Goal: Book appointment/travel/reservation

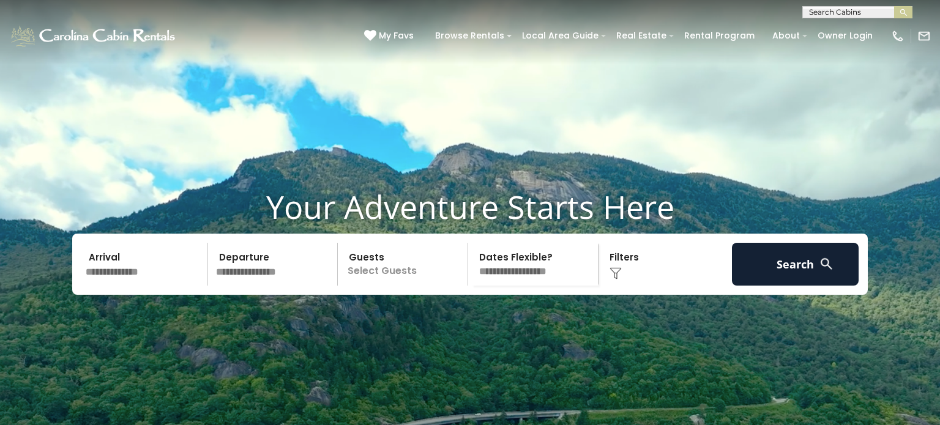
click at [865, 14] on input "text" at bounding box center [856, 15] width 107 height 12
type input "********"
click at [852, 27] on li "Big Hill Cabin" at bounding box center [857, 28] width 109 height 11
click at [904, 14] on img "submit" at bounding box center [903, 12] width 9 height 9
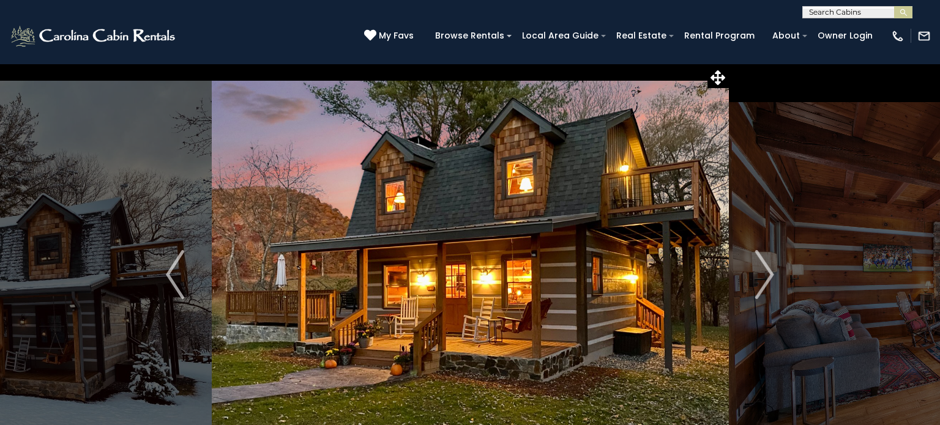
click at [871, 24] on div "My Favs Browse Rentals Local Area Guide Activities & Attractions Area Map Drivi…" at bounding box center [647, 35] width 567 height 31
click at [824, 13] on input "text" at bounding box center [856, 15] width 107 height 12
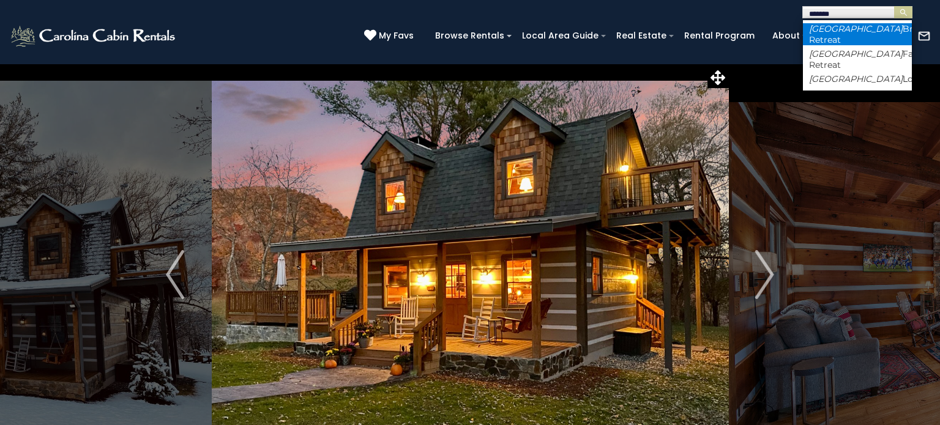
type input "*******"
click at [853, 26] on li "Boulder Brook Retreat" at bounding box center [857, 34] width 109 height 22
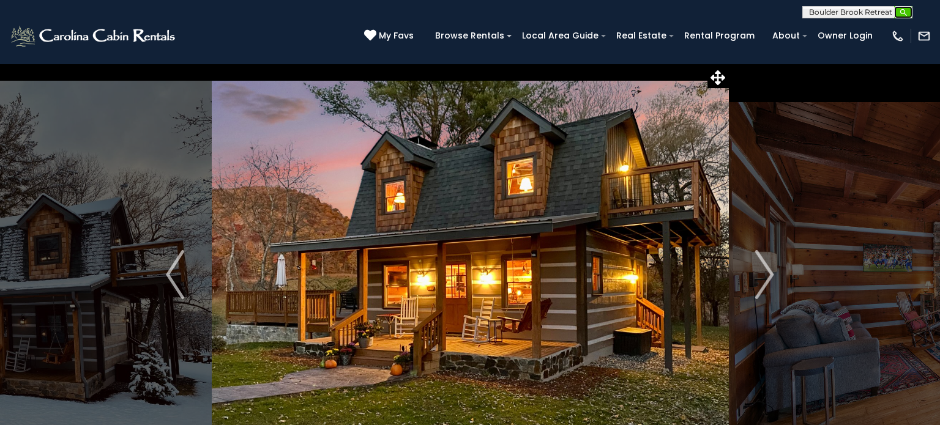
click at [903, 9] on img "submit" at bounding box center [903, 12] width 9 height 9
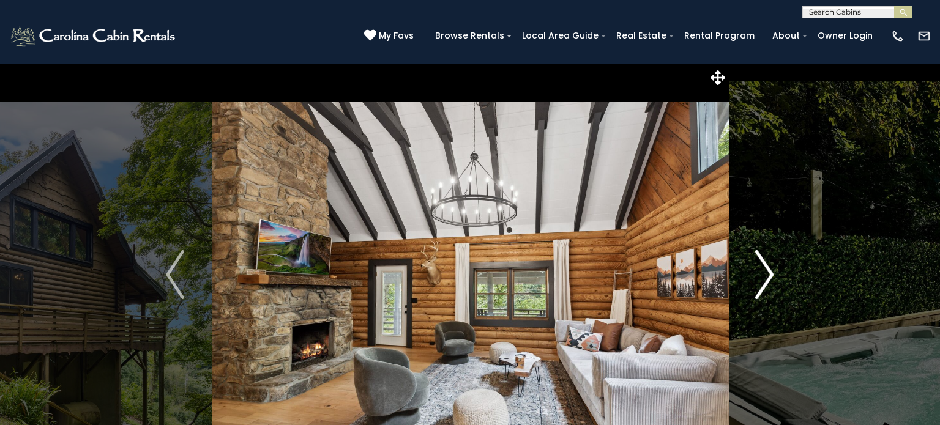
click at [757, 275] on img "Next" at bounding box center [765, 274] width 18 height 49
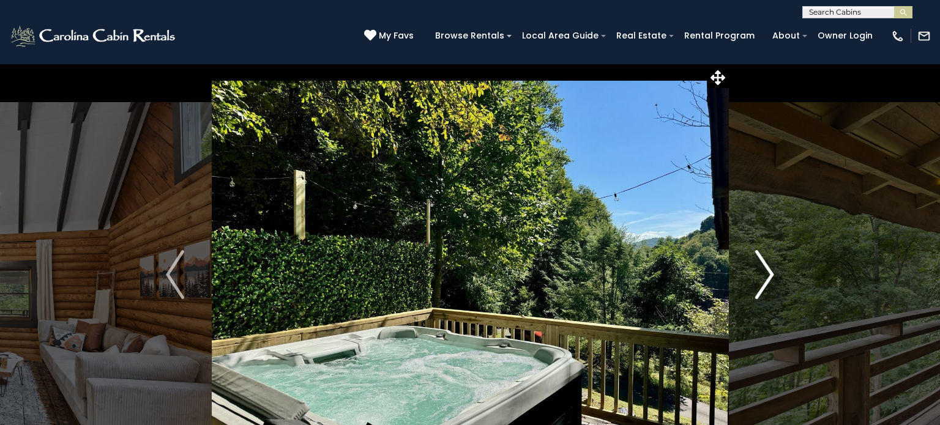
click at [762, 271] on img "Next" at bounding box center [765, 274] width 18 height 49
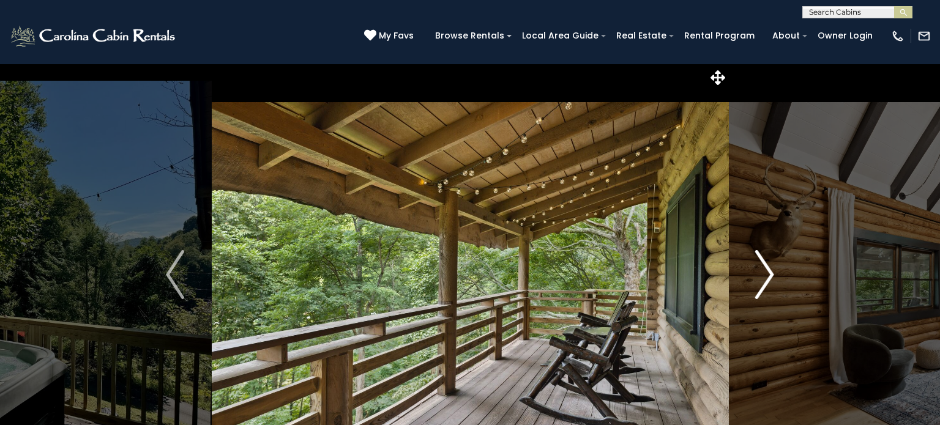
click at [763, 273] on img "Next" at bounding box center [765, 274] width 18 height 49
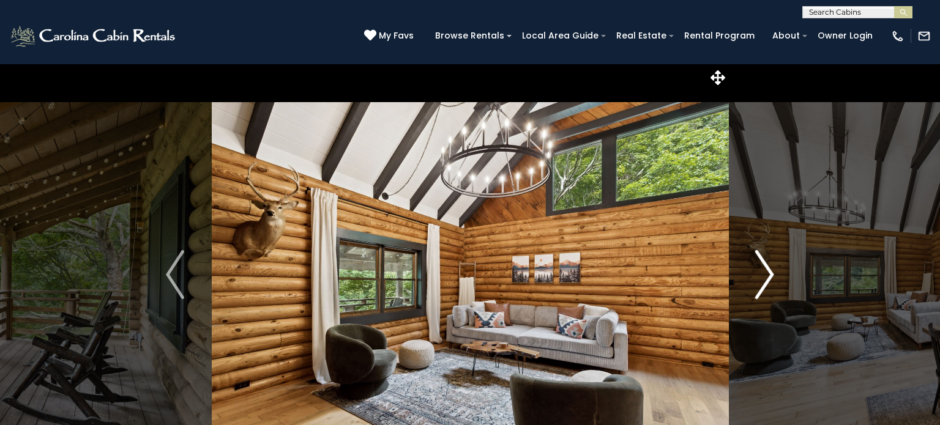
click at [762, 272] on img "Next" at bounding box center [765, 274] width 18 height 49
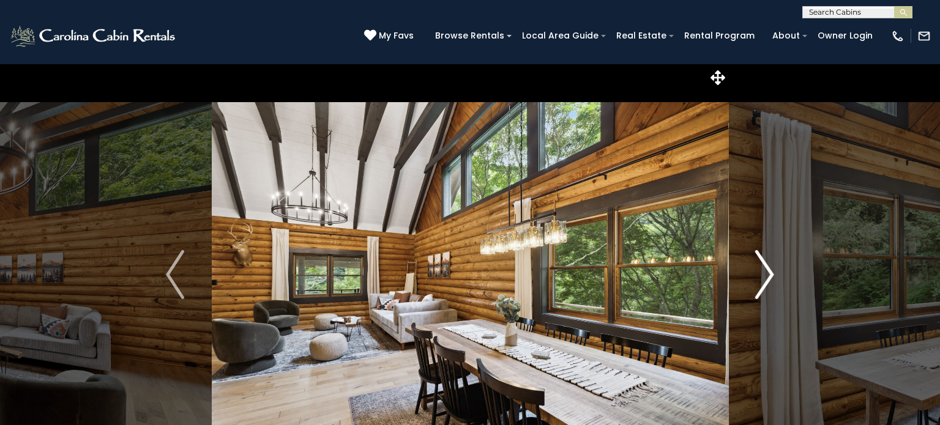
click at [762, 272] on img "Next" at bounding box center [765, 274] width 18 height 49
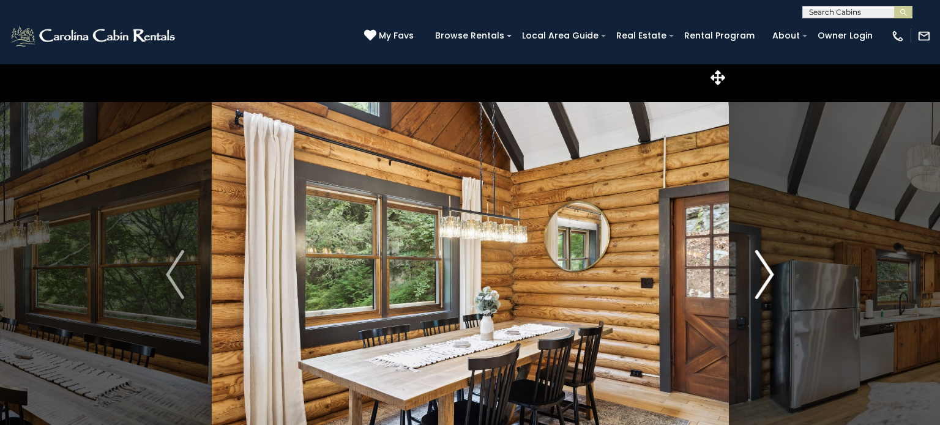
click at [762, 272] on img "Next" at bounding box center [765, 274] width 18 height 49
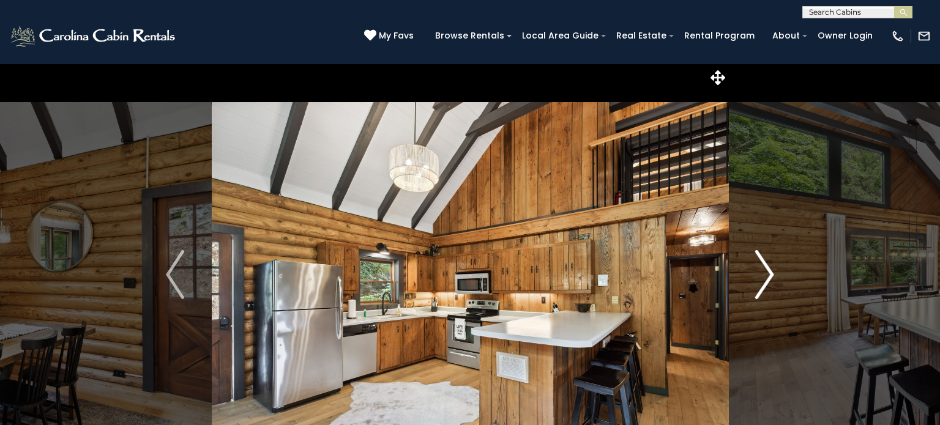
click at [762, 272] on img "Next" at bounding box center [765, 274] width 18 height 49
